Goal: Check status: Check status

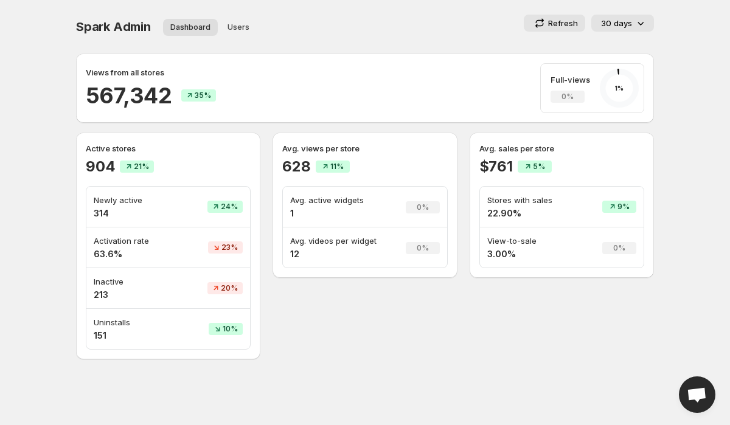
click at [644, 27] on icon at bounding box center [640, 23] width 12 height 12
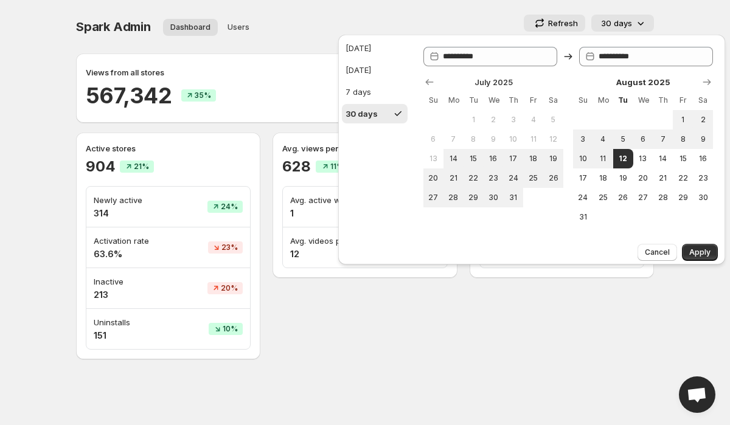
click at [359, 58] on ul "[DATE] [DATE] 7 days 30 days" at bounding box center [375, 80] width 66 height 85
click at [369, 41] on button "[DATE]" at bounding box center [375, 47] width 66 height 19
type input "**********"
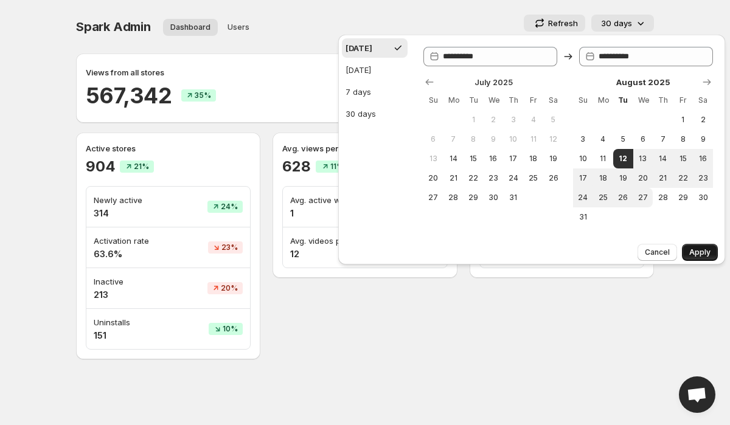
click at [699, 259] on button "Apply" at bounding box center [700, 252] width 36 height 17
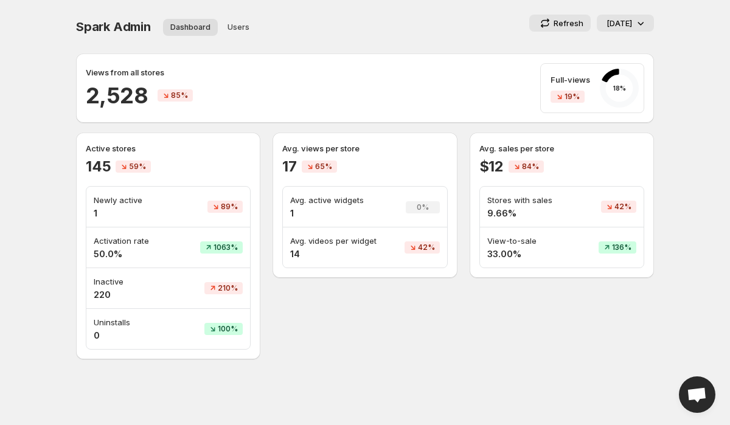
click at [119, 29] on span "Spark Admin" at bounding box center [113, 26] width 75 height 15
click at [72, 23] on div "Spark Admin. This page is ready Spark Admin Dashboard Users More views Dashboar…" at bounding box center [364, 179] width 607 height 359
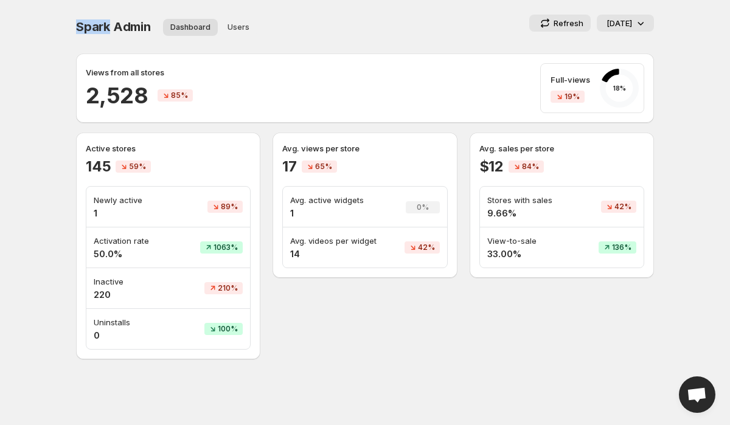
click at [72, 23] on div "Spark Admin. This page is ready Spark Admin Dashboard Users More views Dashboar…" at bounding box center [364, 179] width 607 height 359
click at [370, 10] on div "Spark Admin. This page is ready Spark Admin Dashboard Users More views Dashboar…" at bounding box center [365, 27] width 578 height 54
click at [115, 38] on div "Spark Admin Dashboard Users More views Dashboard Users More views" at bounding box center [200, 27] width 248 height 24
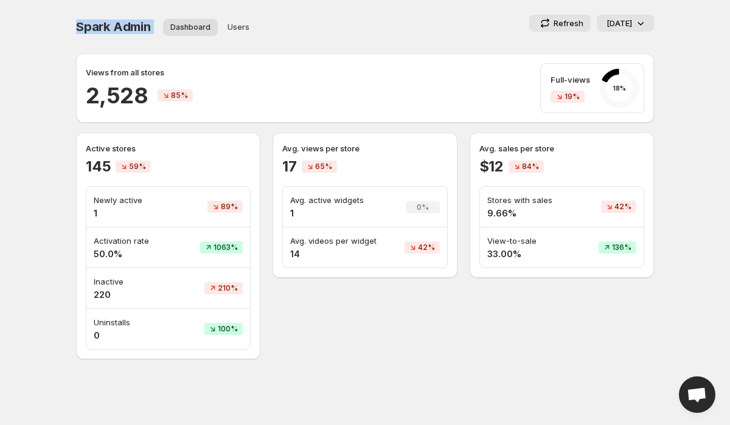
click at [97, 15] on div "Spark Admin Dashboard Users More views Dashboard Users More views" at bounding box center [200, 27] width 248 height 24
click at [133, 265] on td "Activation rate 50.0%" at bounding box center [131, 247] width 90 height 41
click at [136, 240] on p "Activation rate" at bounding box center [131, 241] width 75 height 12
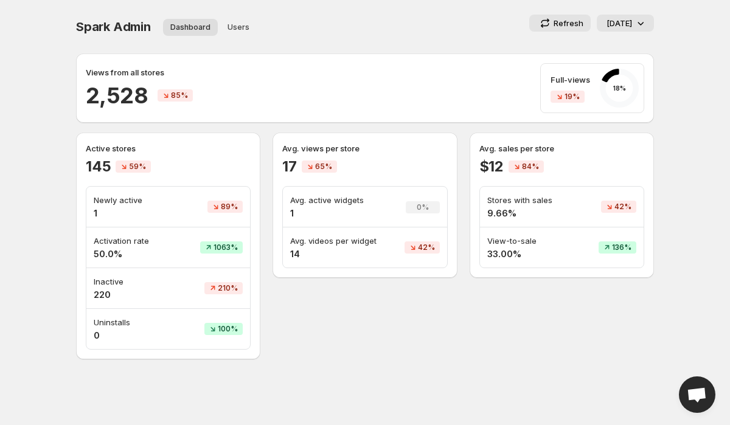
click at [136, 240] on p "Activation rate" at bounding box center [131, 241] width 75 height 12
click at [170, 248] on td "Activation rate 50.0%" at bounding box center [131, 247] width 90 height 41
click at [125, 192] on td "Newly active 1" at bounding box center [131, 207] width 90 height 41
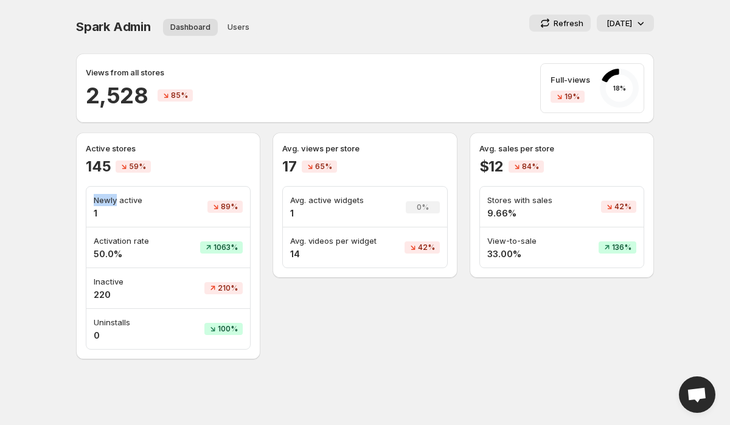
click at [125, 192] on td "Newly active 1" at bounding box center [131, 207] width 90 height 41
click at [159, 203] on p "Newly active" at bounding box center [131, 200] width 75 height 12
click at [311, 18] on div "Dashboard Users More views Dashboard Users More views" at bounding box center [240, 26] width 168 height 27
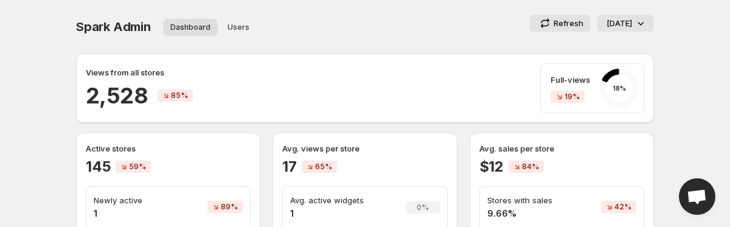
click at [412, 226] on td "0%" at bounding box center [420, 207] width 54 height 41
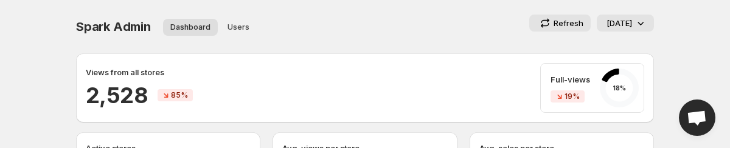
click at [564, 21] on p "Refresh" at bounding box center [568, 23] width 30 height 12
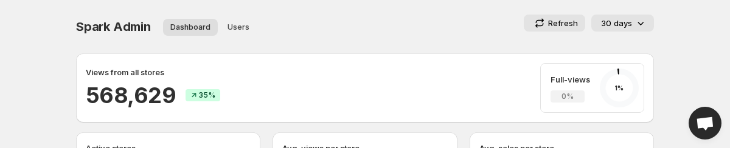
click at [632, 18] on div "30 days" at bounding box center [624, 23] width 46 height 12
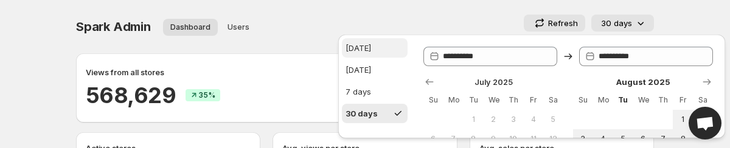
click at [377, 52] on button "[DATE]" at bounding box center [375, 47] width 66 height 19
type input "**********"
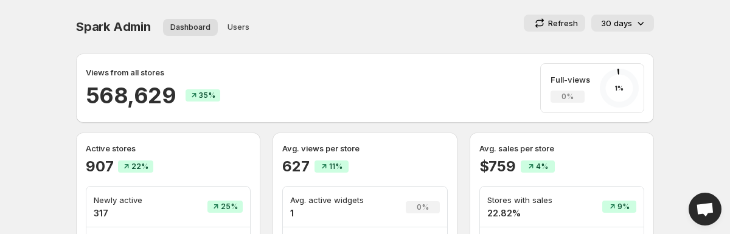
click at [628, 18] on p "30 days" at bounding box center [616, 23] width 31 height 12
click at [622, 30] on button "30 days" at bounding box center [622, 23] width 63 height 17
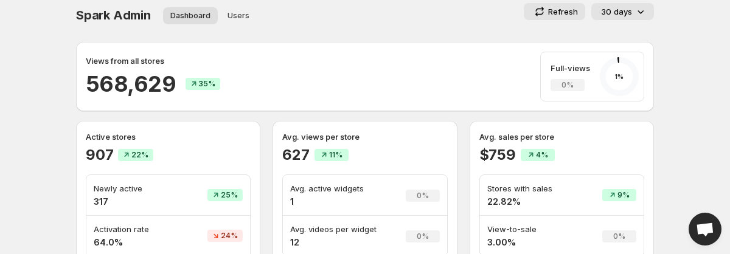
scroll to position [3, 0]
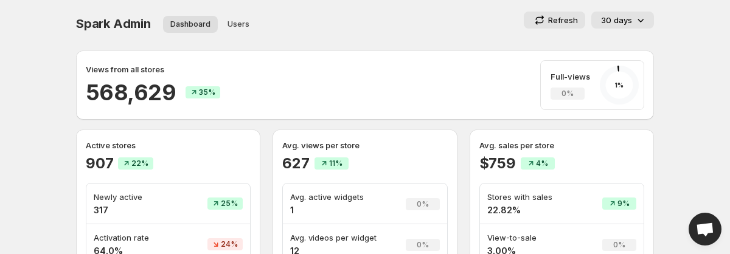
click at [619, 23] on p "30 days" at bounding box center [616, 20] width 31 height 12
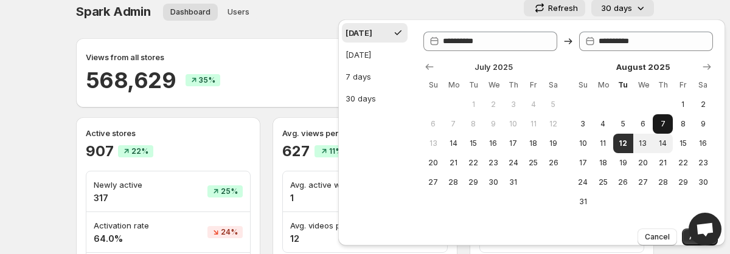
scroll to position [20, 0]
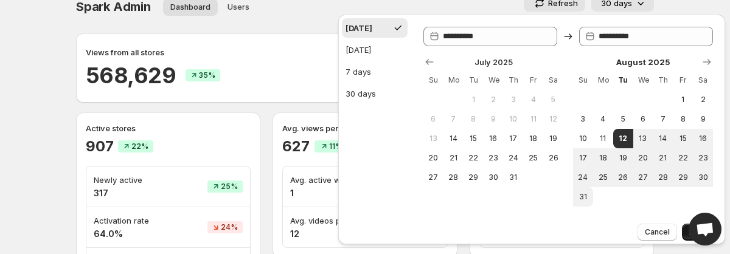
click at [684, 148] on button "Apply" at bounding box center [700, 232] width 36 height 17
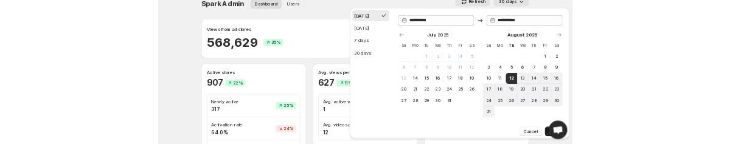
scroll to position [0, 0]
